Goal: Task Accomplishment & Management: Manage account settings

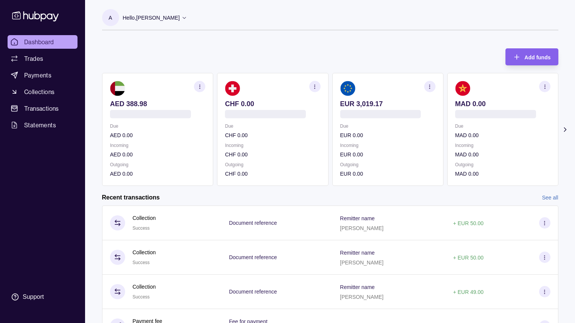
click at [94, 122] on section "Add funds AED 388.98 Due AED 0.00 Incoming AED 0.00 Outgoing AED 0.00 CHF 0.00 …" at bounding box center [330, 217] width 487 height 352
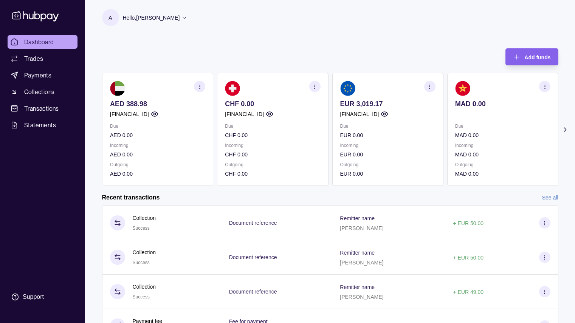
click at [301, 60] on div "Add funds AED 388.98 [FINANCIAL_ID] Due AED 0.00 Incoming AED 0.00 Outgoing AED…" at bounding box center [330, 113] width 456 height 145
click at [270, 54] on div "Add funds AED 388.98 [FINANCIAL_ID] Due AED 0.00 Incoming AED 0.00 Outgoing AED…" at bounding box center [330, 113] width 456 height 145
click at [284, 56] on div "Add funds AED 388.98 [FINANCIAL_ID] Due AED 0.00 Incoming AED 0.00 Outgoing AED…" at bounding box center [330, 113] width 456 height 145
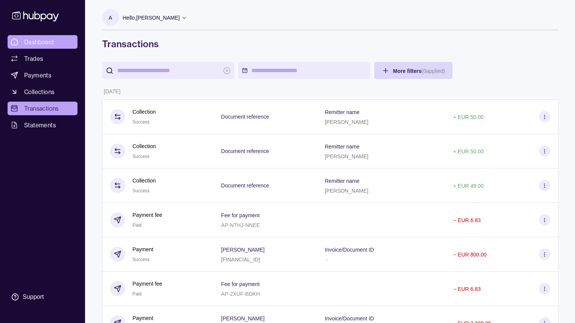
click at [35, 48] on link "Dashboard" at bounding box center [43, 42] width 70 height 14
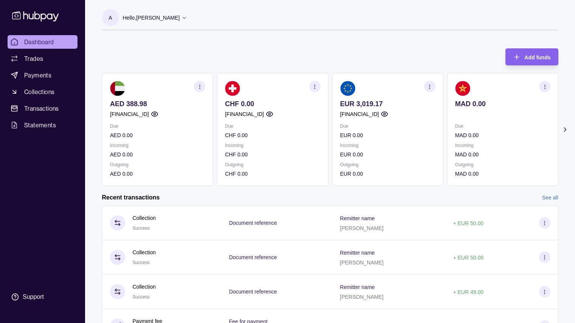
click at [164, 46] on div "Add funds AED 388.98 [FINANCIAL_ID] Due AED 0.00 Incoming AED 0.00 Outgoing AED…" at bounding box center [330, 113] width 456 height 145
